Goal: Transaction & Acquisition: Purchase product/service

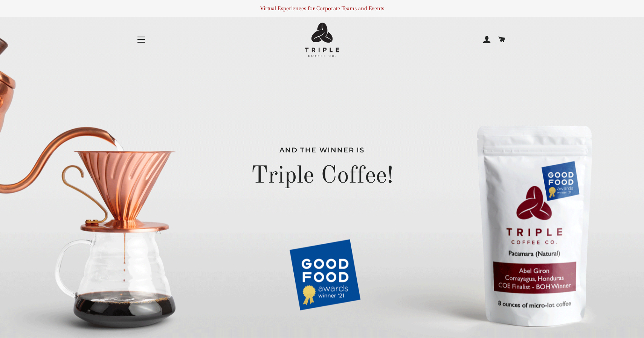
click at [139, 40] on span "button" at bounding box center [142, 39] width 8 height 1
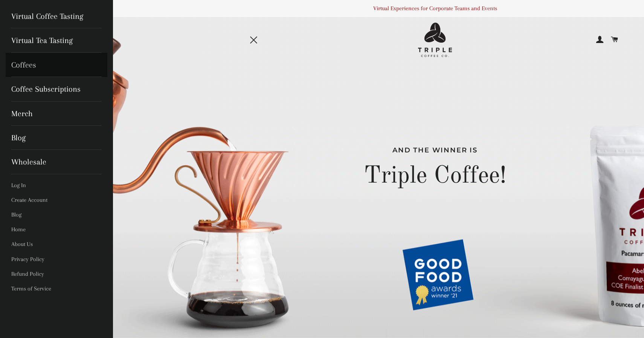
click at [34, 67] on link "Coffees" at bounding box center [57, 65] width 102 height 24
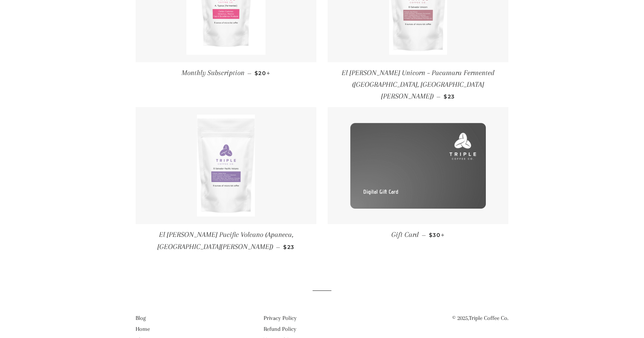
scroll to position [80, 0]
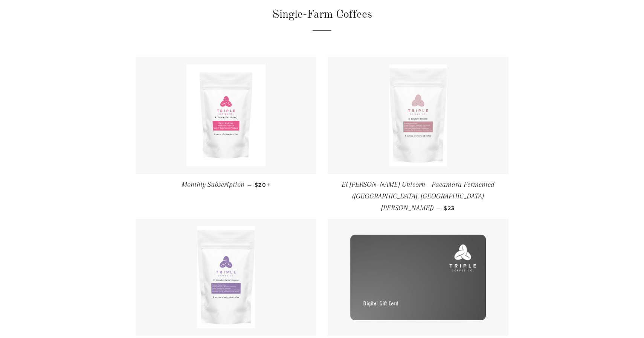
click at [420, 145] on img at bounding box center [418, 115] width 58 height 102
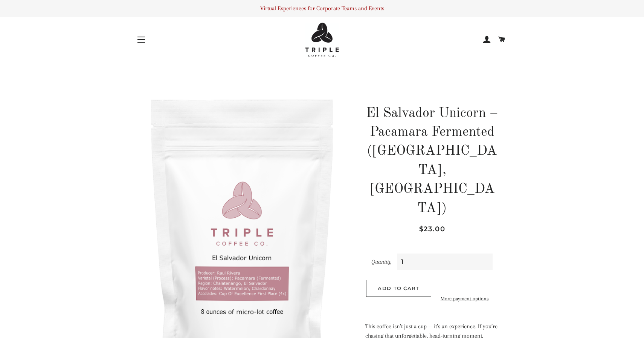
click at [390, 280] on button "Add to Cart" at bounding box center [398, 288] width 65 height 17
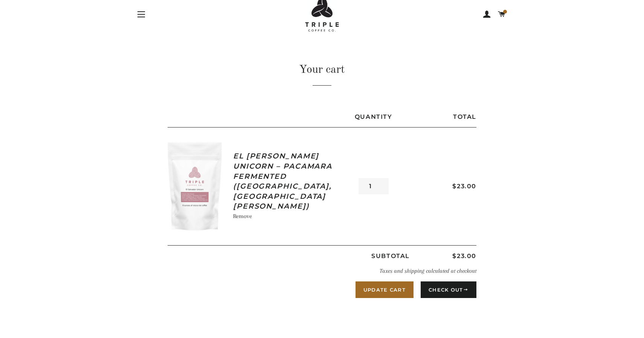
scroll to position [61, 0]
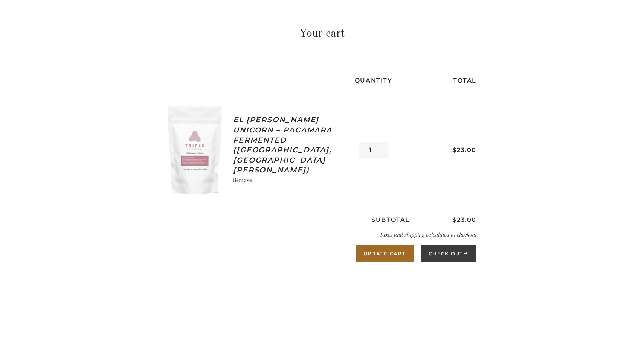
click at [454, 253] on button "Check Out" at bounding box center [449, 253] width 56 height 17
